Goal: Information Seeking & Learning: Learn about a topic

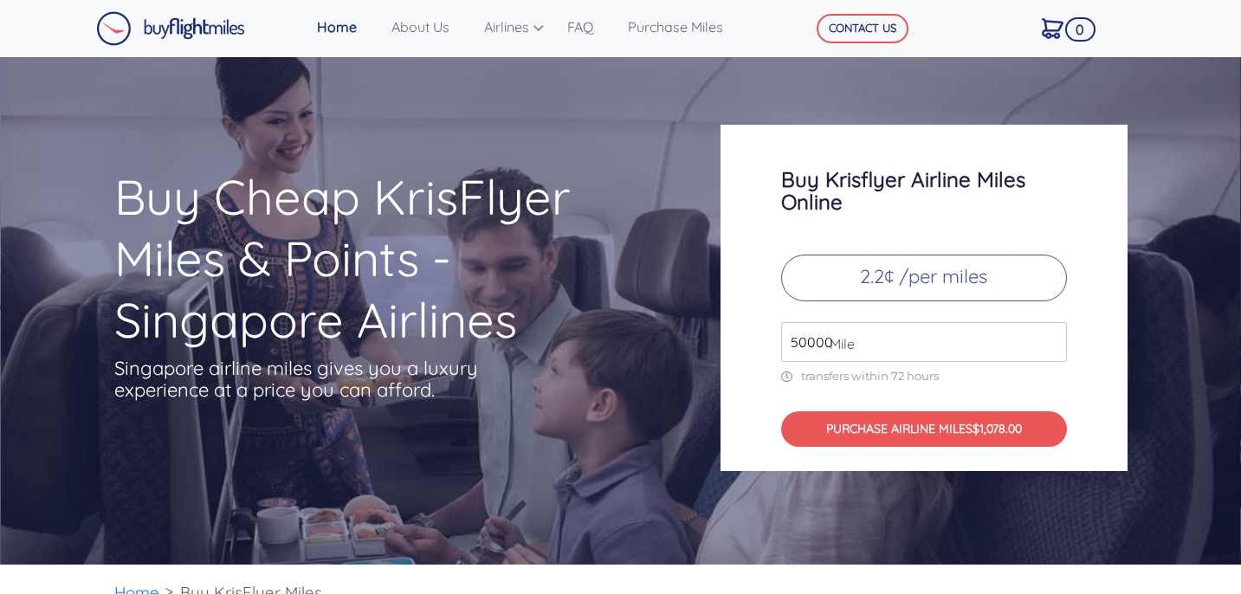
click at [1052, 335] on input "50000" at bounding box center [924, 342] width 286 height 40
click at [1053, 348] on input "49000" at bounding box center [924, 342] width 286 height 40
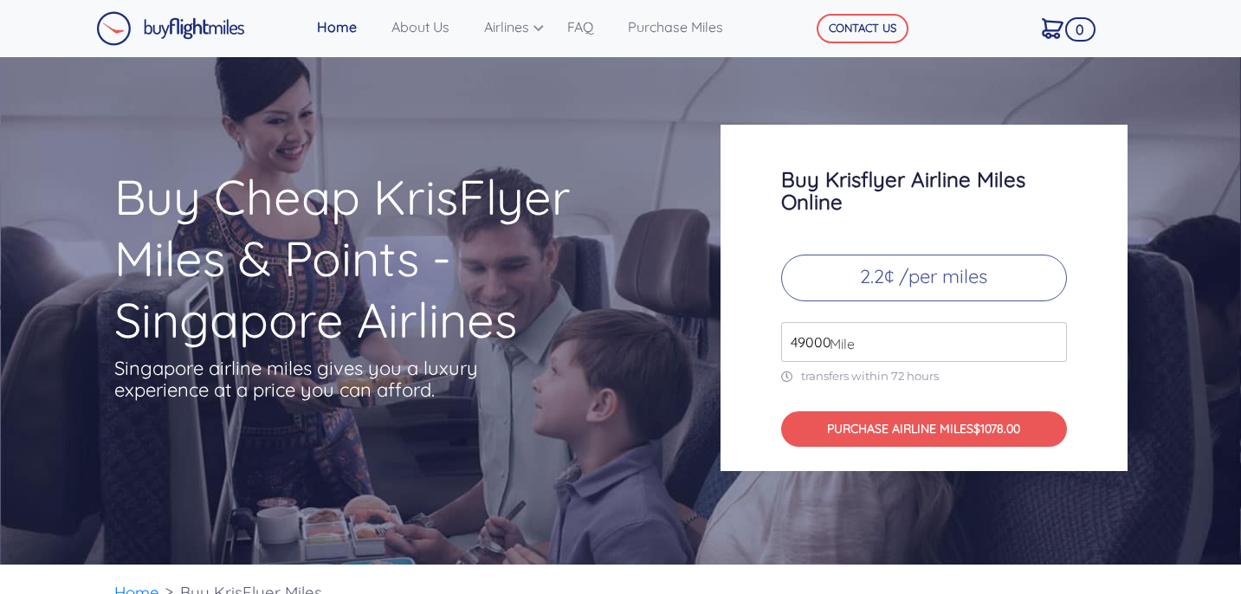
click at [1052, 348] on input "49000" at bounding box center [924, 342] width 286 height 40
type input "50000"
click at [1050, 336] on input "50000" at bounding box center [924, 342] width 286 height 40
